Goal: Task Accomplishment & Management: Use online tool/utility

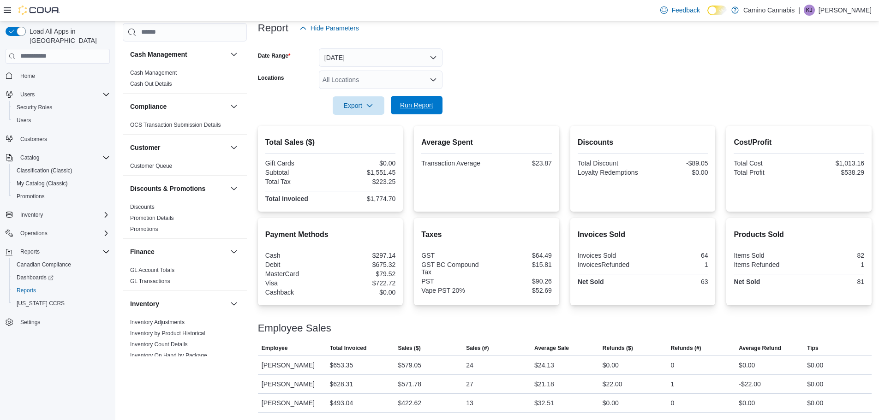
scroll to position [461, 0]
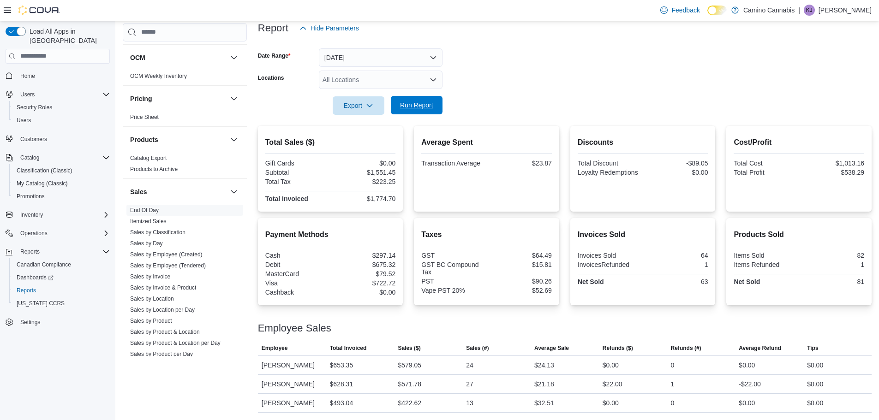
click at [416, 107] on span "Run Report" at bounding box center [416, 105] width 33 height 9
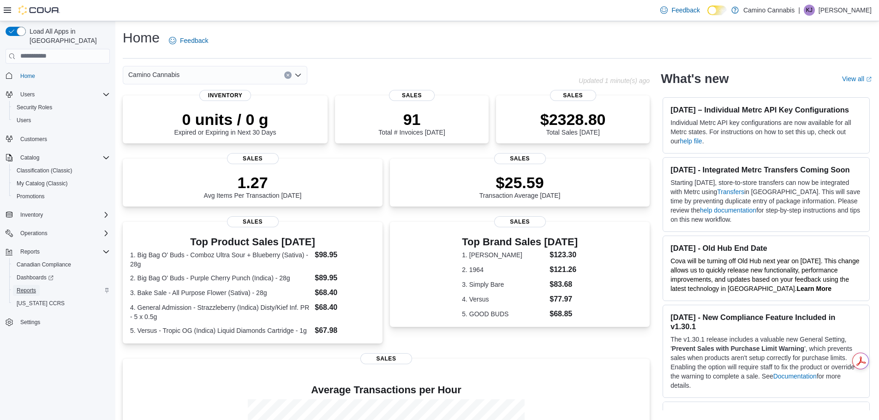
click at [33, 287] on span "Reports" at bounding box center [26, 290] width 19 height 7
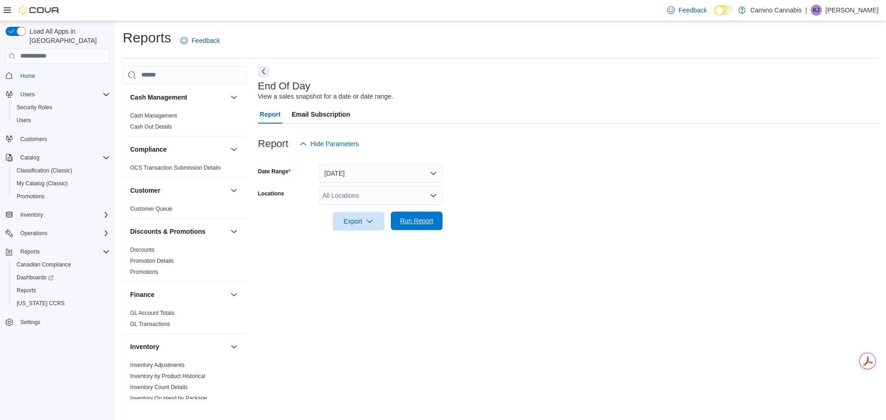
click at [418, 225] on span "Run Report" at bounding box center [416, 220] width 33 height 9
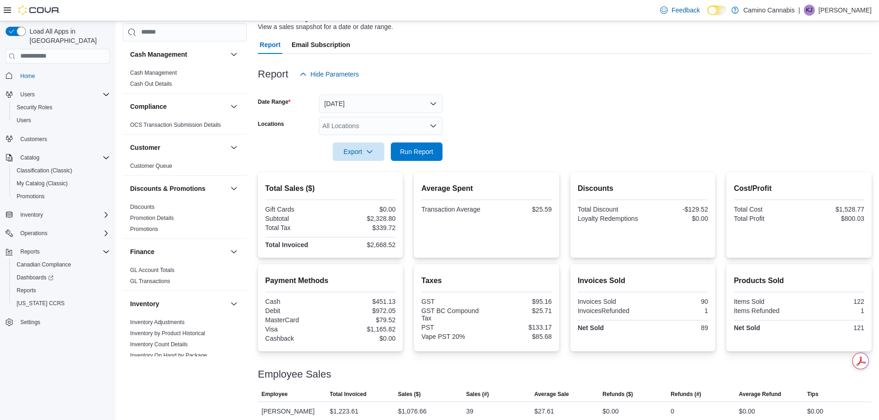
scroll to position [92, 0]
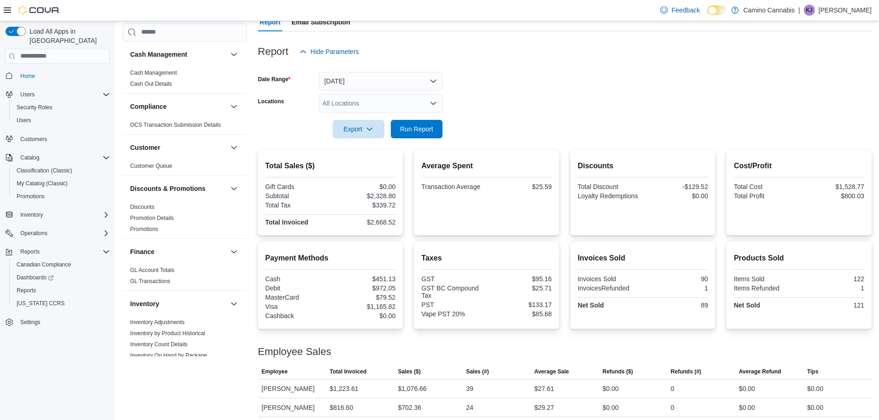
drag, startPoint x: 364, startPoint y: 226, endPoint x: 407, endPoint y: 227, distance: 43.4
click at [407, 227] on div "Total Sales ($) Gift Cards $0.00 Subtotal $2,328.80 Total Tax $339.72 Total Inv…" at bounding box center [565, 192] width 614 height 86
drag, startPoint x: 370, startPoint y: 225, endPoint x: 411, endPoint y: 220, distance: 40.3
click at [411, 220] on div "Total Sales ($) Gift Cards $0.00 Subtotal $2,328.80 Total Tax $339.72 Total Inv…" at bounding box center [565, 192] width 614 height 86
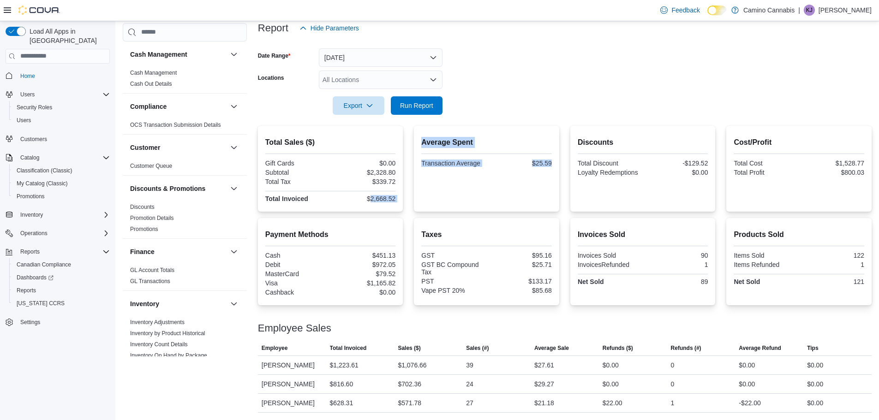
scroll to position [0, 0]
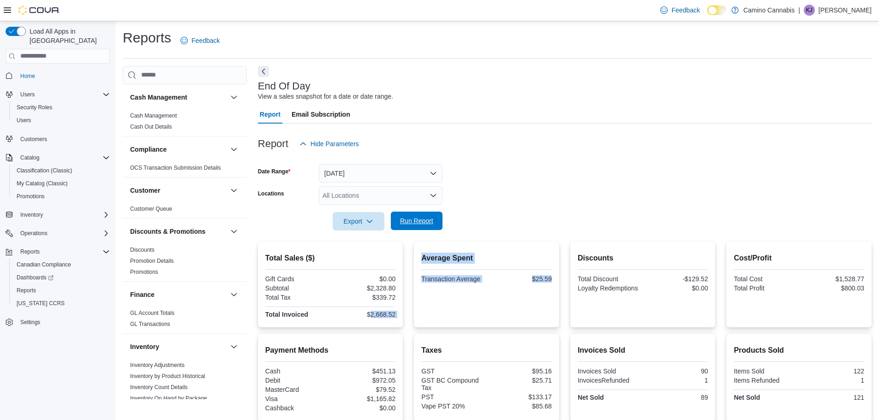
click at [418, 223] on span "Run Report" at bounding box center [416, 220] width 33 height 9
click at [431, 218] on span "Run Report" at bounding box center [416, 220] width 33 height 9
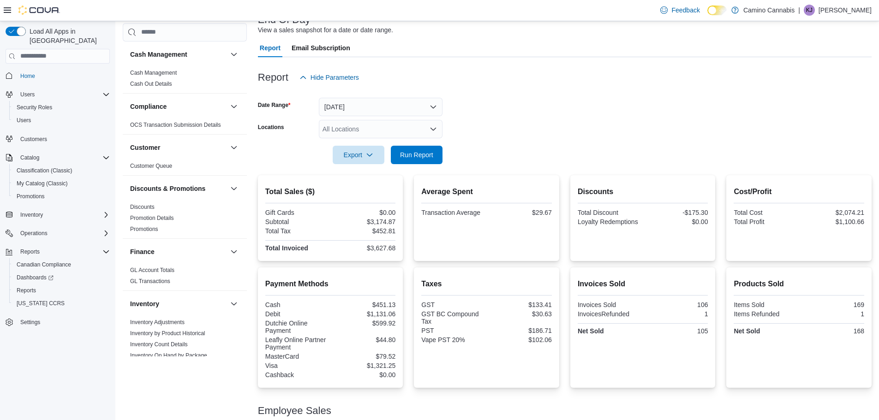
scroll to position [168, 0]
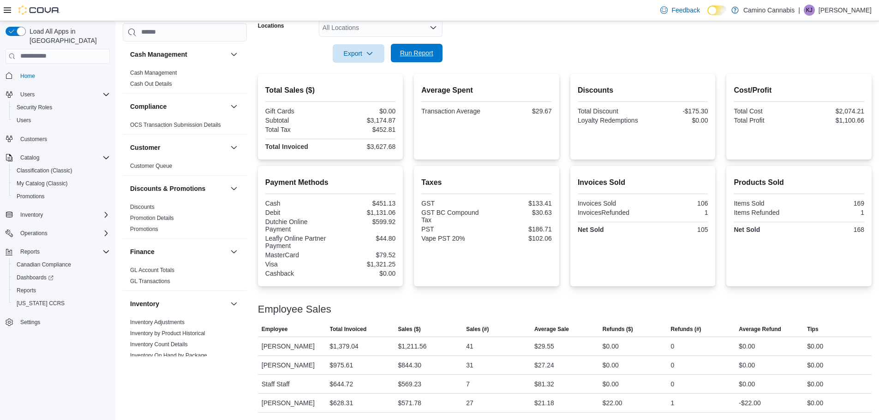
click at [412, 52] on span "Run Report" at bounding box center [416, 52] width 33 height 9
click at [420, 48] on span "Run Report" at bounding box center [416, 53] width 41 height 18
click at [414, 52] on span "Run Report" at bounding box center [416, 52] width 33 height 9
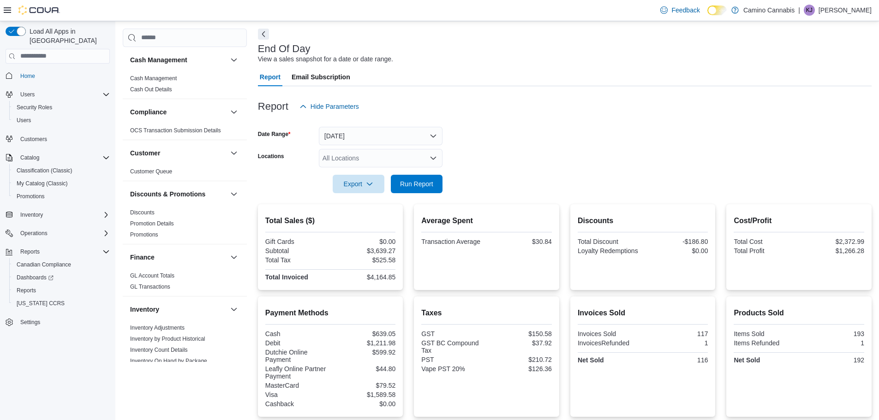
scroll to position [30, 0]
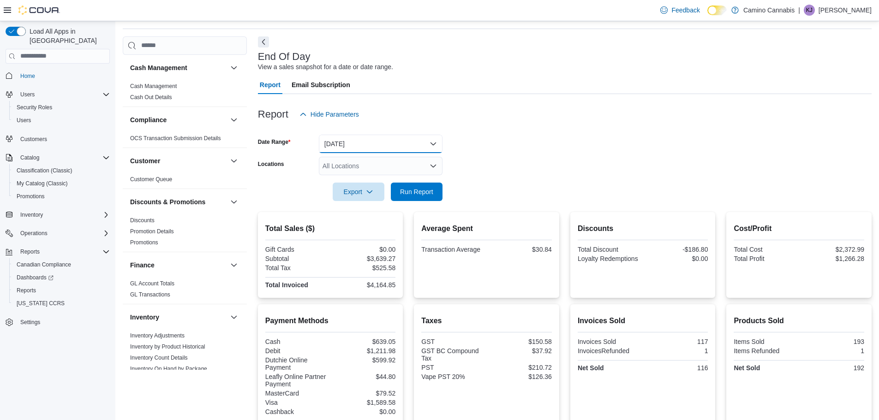
click at [370, 144] on button "[DATE]" at bounding box center [381, 144] width 124 height 18
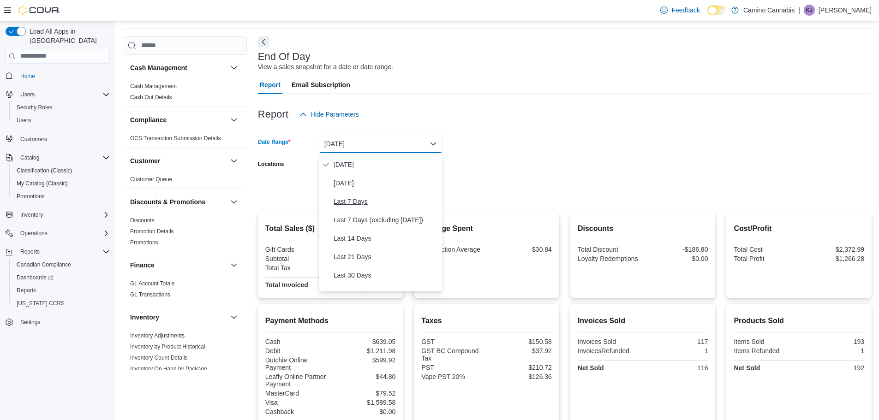
scroll to position [0, 0]
click at [368, 164] on span "Custom Date" at bounding box center [386, 162] width 105 height 11
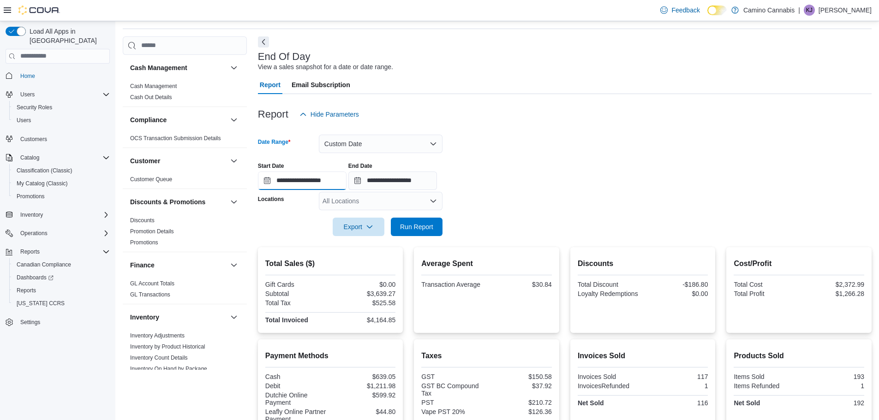
click at [269, 181] on input "**********" at bounding box center [302, 181] width 89 height 18
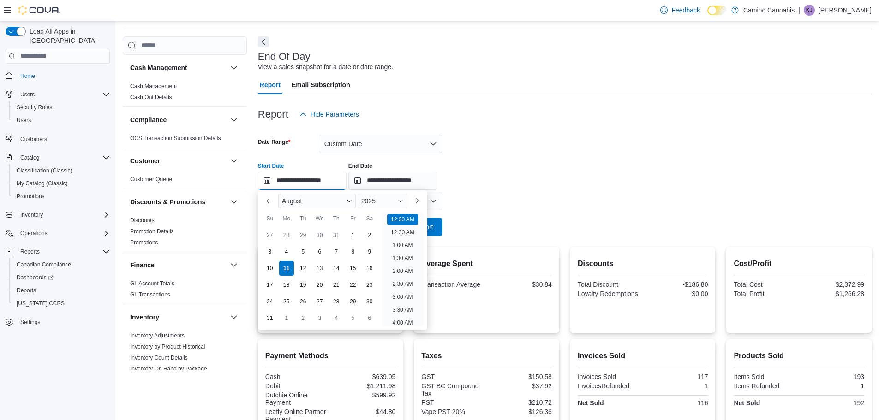
scroll to position [29, 0]
click at [288, 254] on div "4" at bounding box center [286, 252] width 16 height 16
type input "**********"
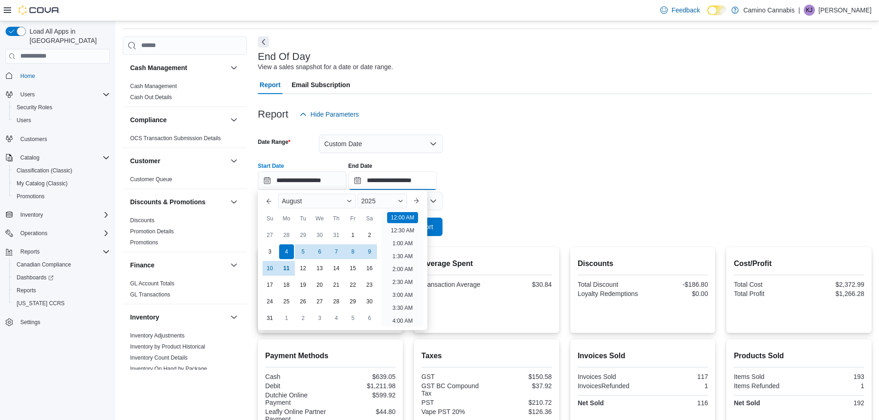
click at [367, 182] on input "**********" at bounding box center [392, 181] width 89 height 18
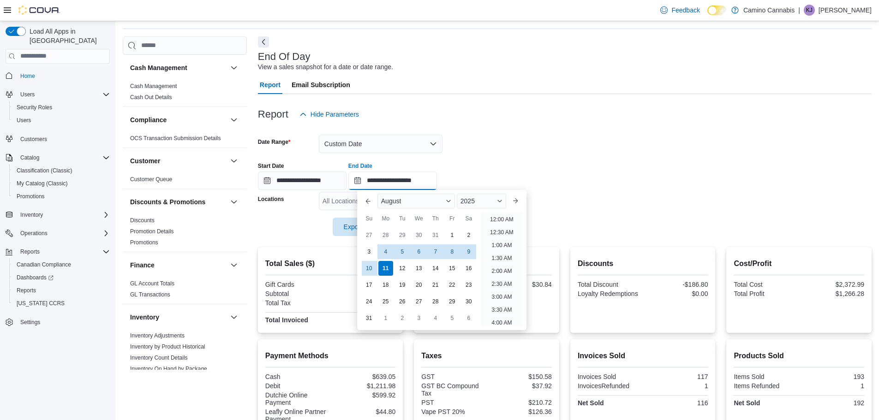
scroll to position [507, 0]
click at [382, 252] on div "4" at bounding box center [385, 252] width 16 height 16
type input "**********"
click at [294, 225] on div "Export Run Report" at bounding box center [350, 227] width 185 height 18
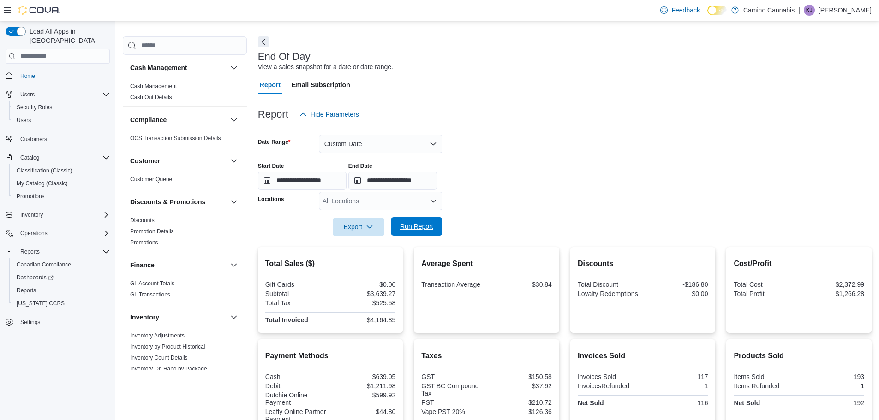
click at [405, 231] on span "Run Report" at bounding box center [416, 226] width 41 height 18
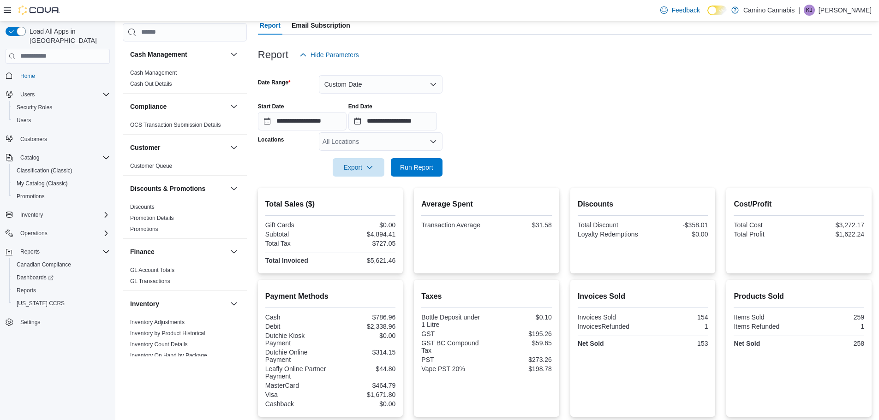
scroll to position [81, 0]
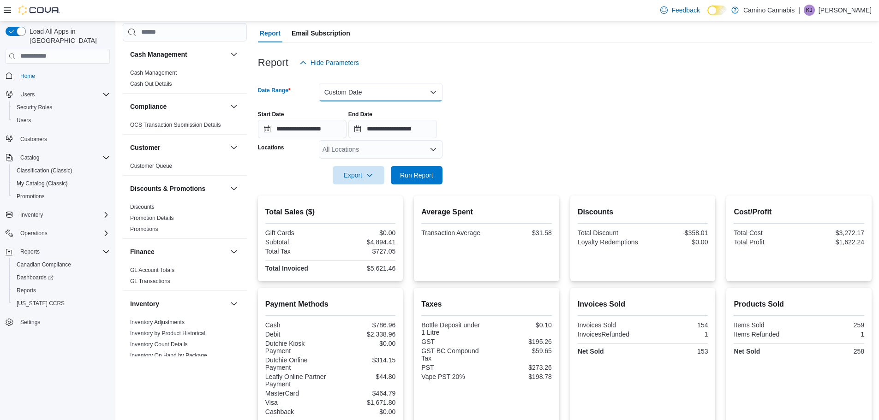
click at [360, 88] on button "Custom Date" at bounding box center [381, 92] width 124 height 18
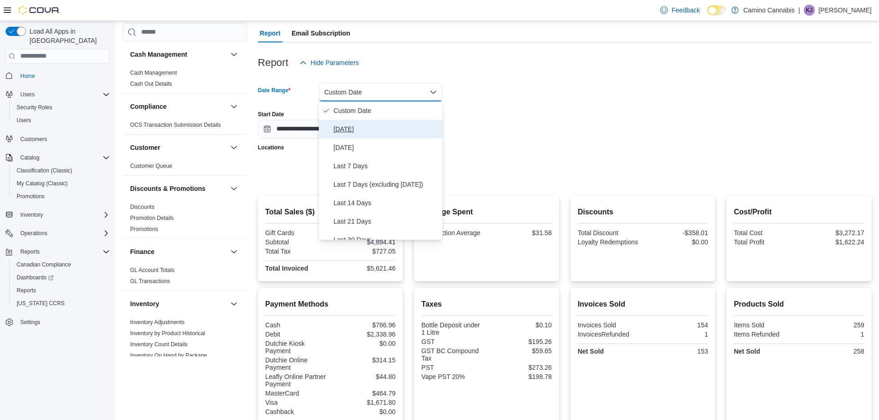
click at [359, 125] on span "[DATE]" at bounding box center [386, 129] width 105 height 11
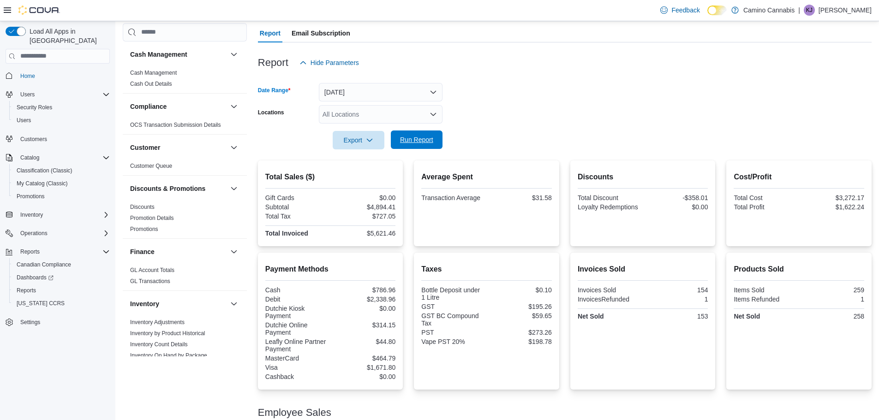
click at [417, 139] on span "Run Report" at bounding box center [416, 139] width 33 height 9
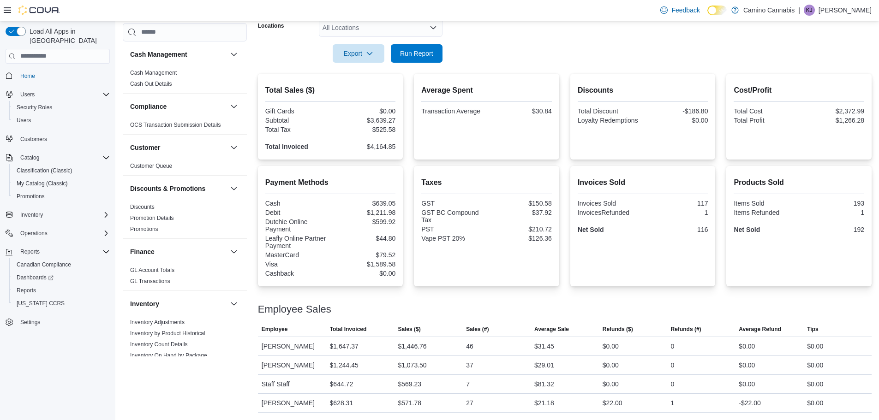
scroll to position [30, 0]
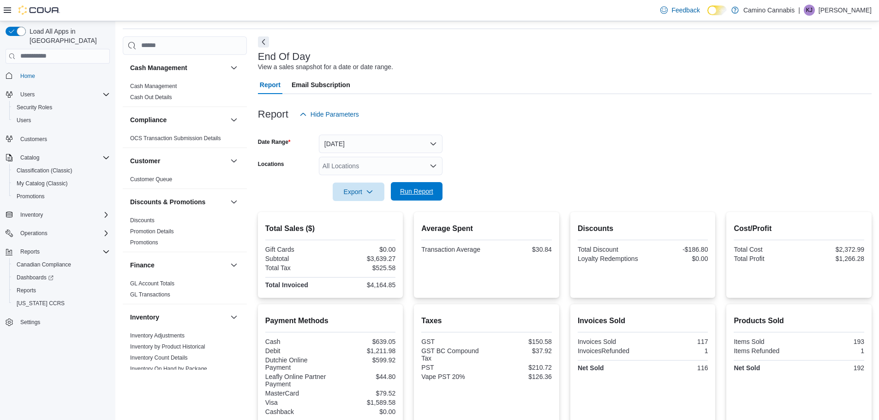
click at [427, 192] on span "Run Report" at bounding box center [416, 191] width 33 height 9
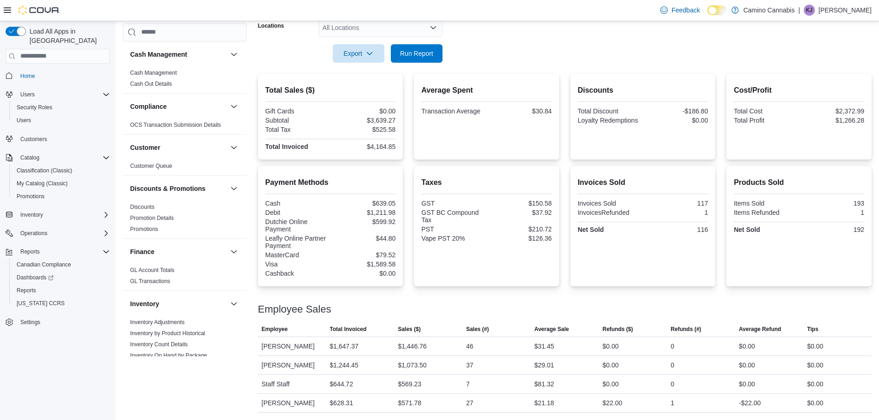
scroll to position [0, 0]
